Goal: Task Accomplishment & Management: Use online tool/utility

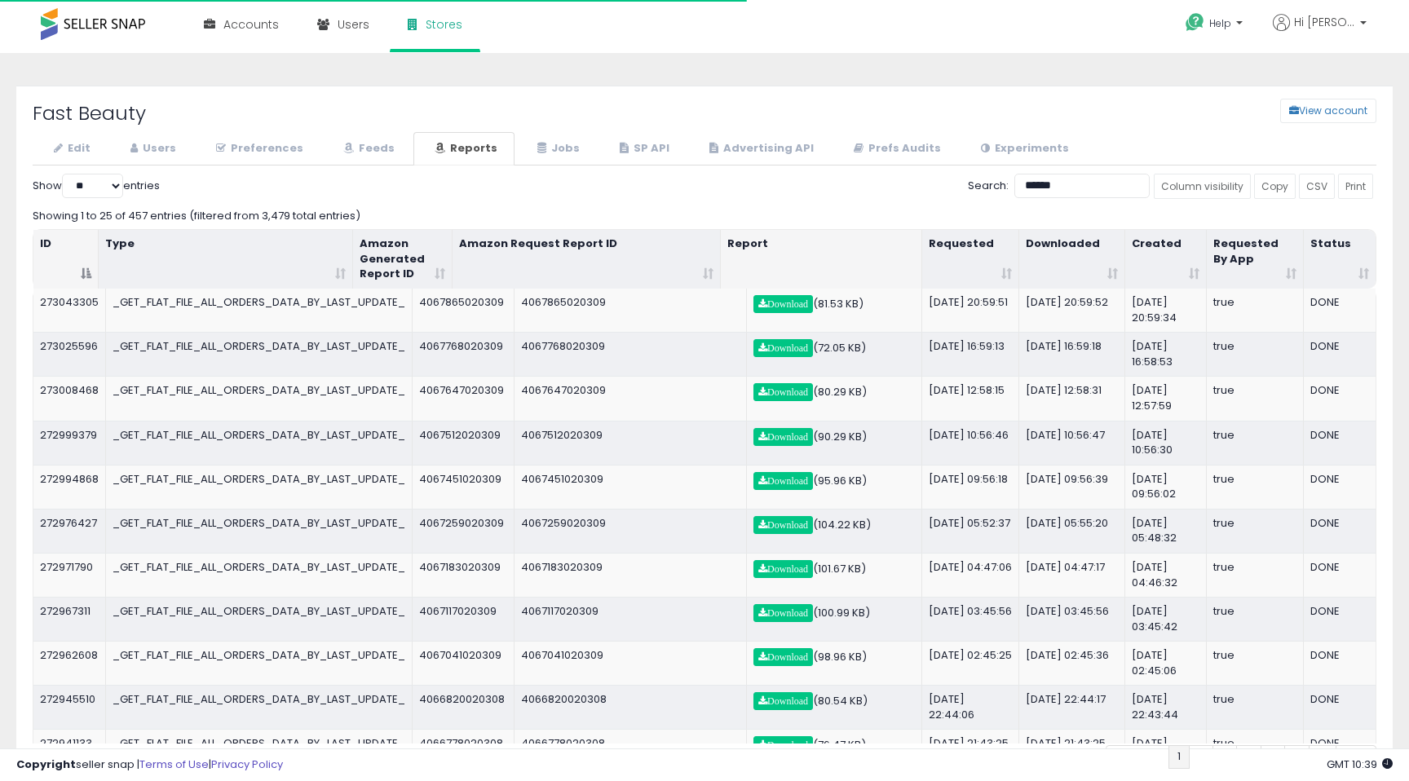
select select "**"
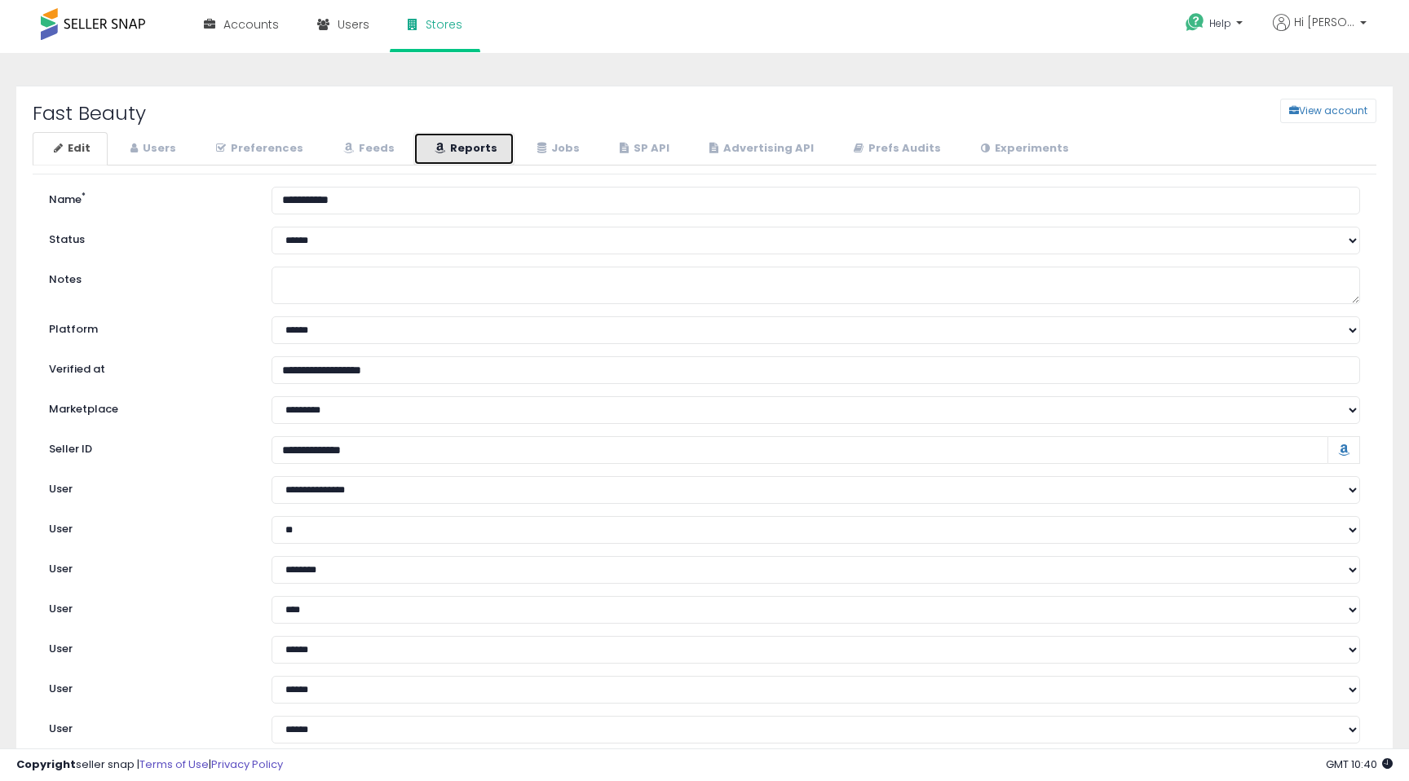
click at [440, 151] on link "Reports" at bounding box center [463, 148] width 101 height 33
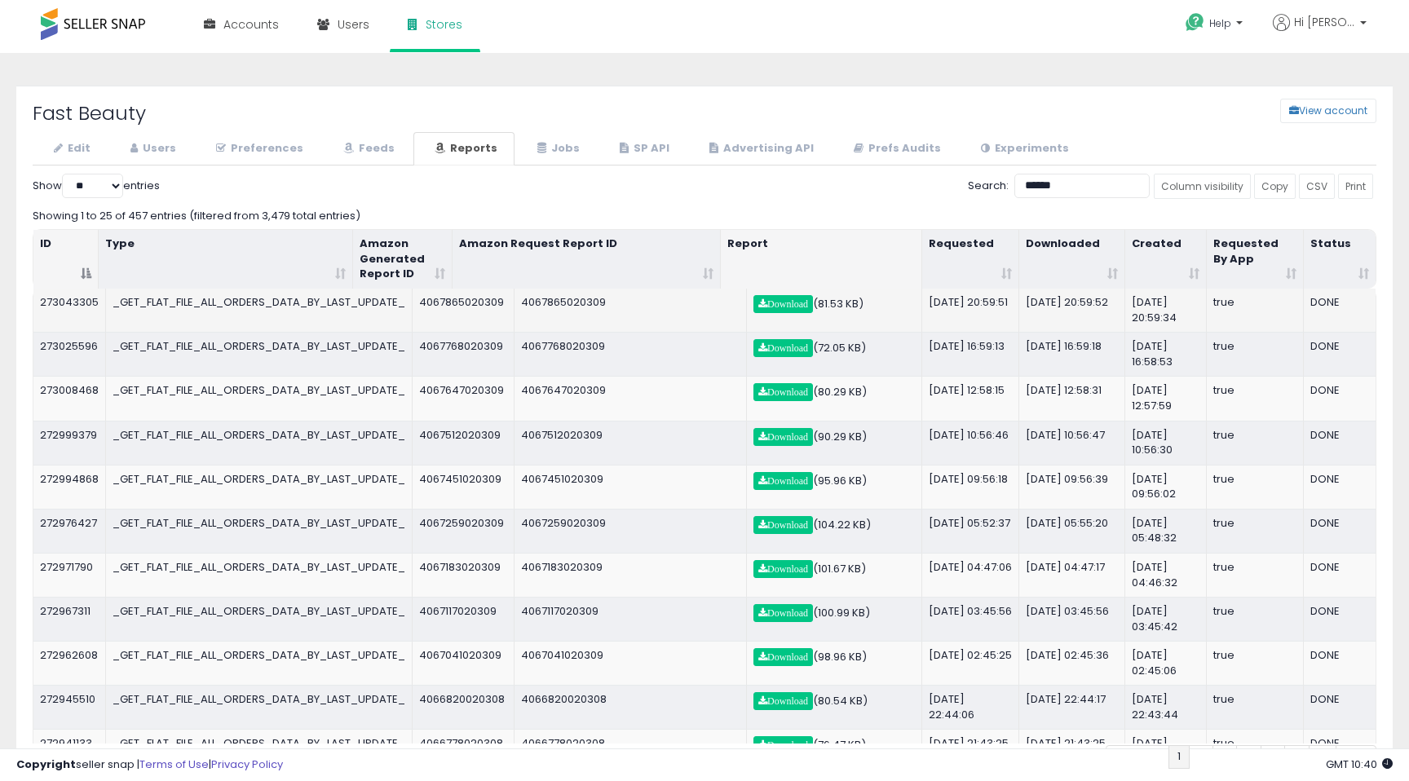
click at [272, 305] on td "_GET_FLAT_FILE_ALL_ORDERS_DATA_BY_LAST_UPDATE_" at bounding box center [259, 310] width 307 height 43
